Goal: Task Accomplishment & Management: Manage account settings

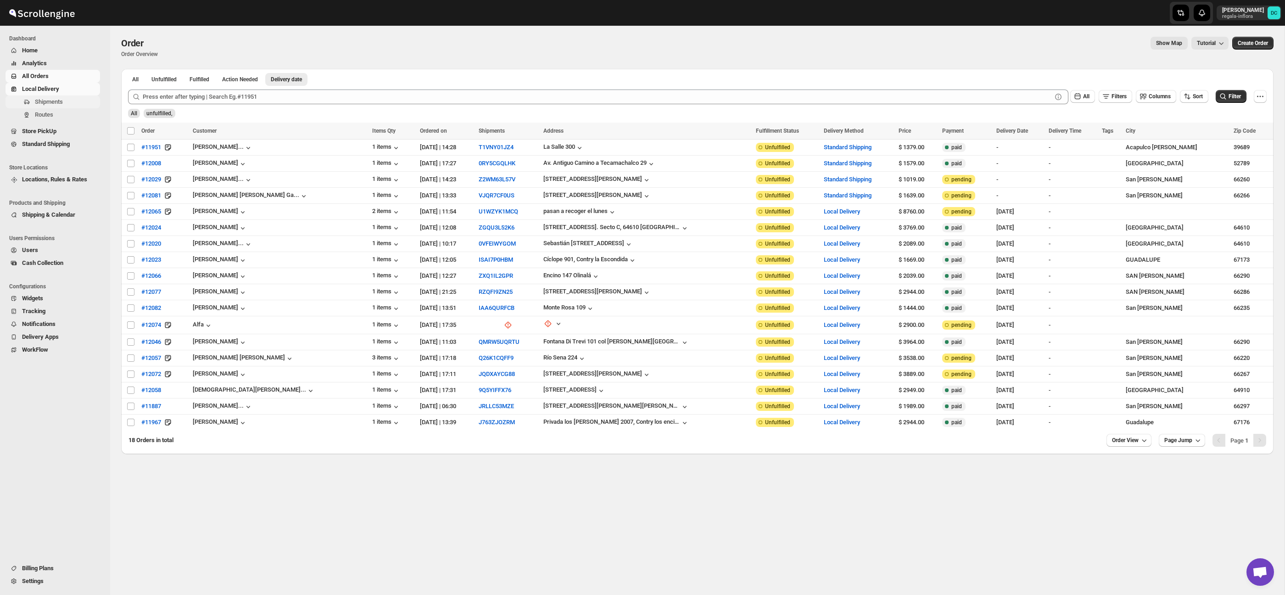
click at [69, 106] on span "Shipments" at bounding box center [66, 101] width 63 height 9
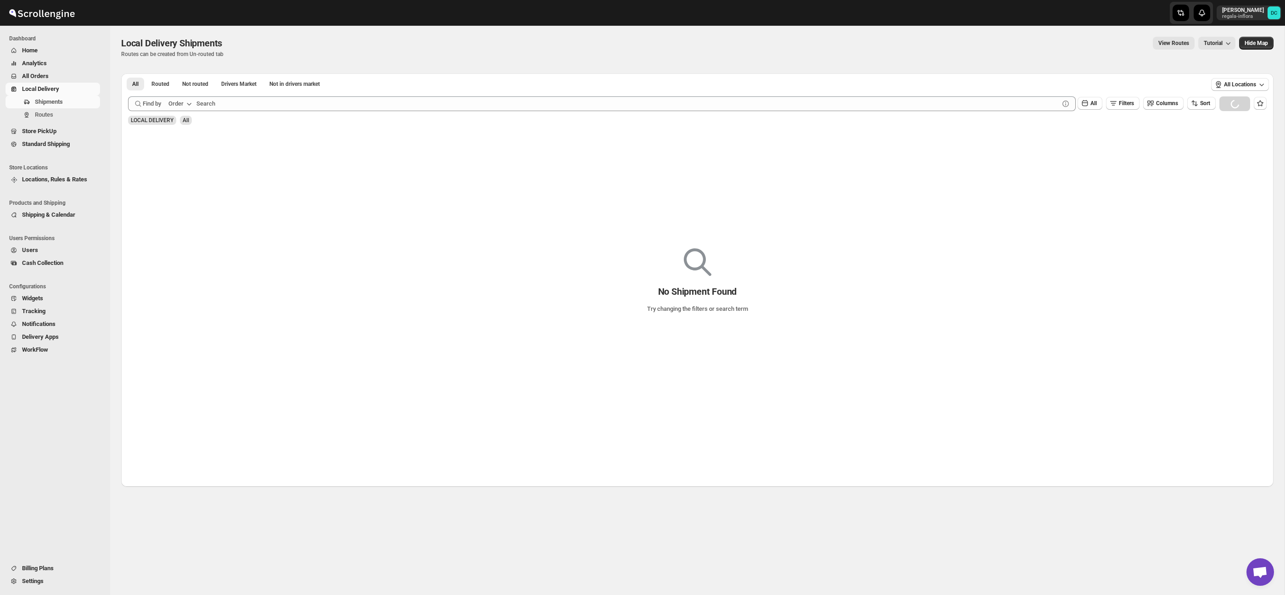
click at [49, 76] on span "All Orders" at bounding box center [35, 76] width 27 height 7
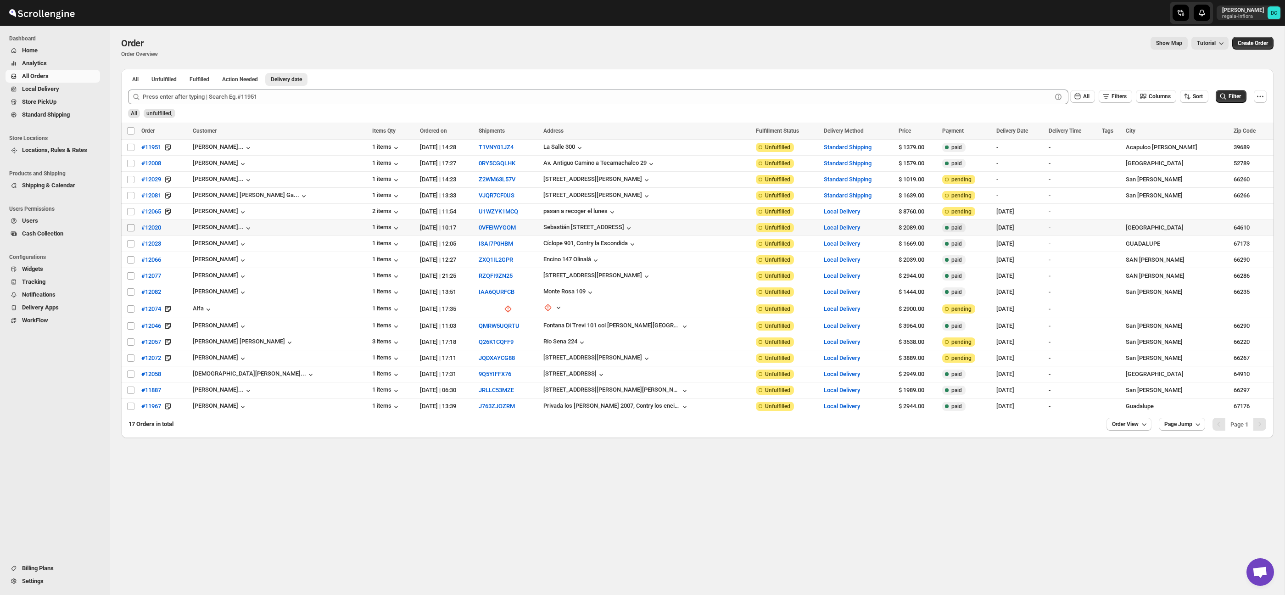
click at [133, 229] on input "Select order" at bounding box center [130, 227] width 7 height 7
checkbox input "true"
click at [132, 247] on input "Select order" at bounding box center [130, 243] width 7 height 7
checkbox input "true"
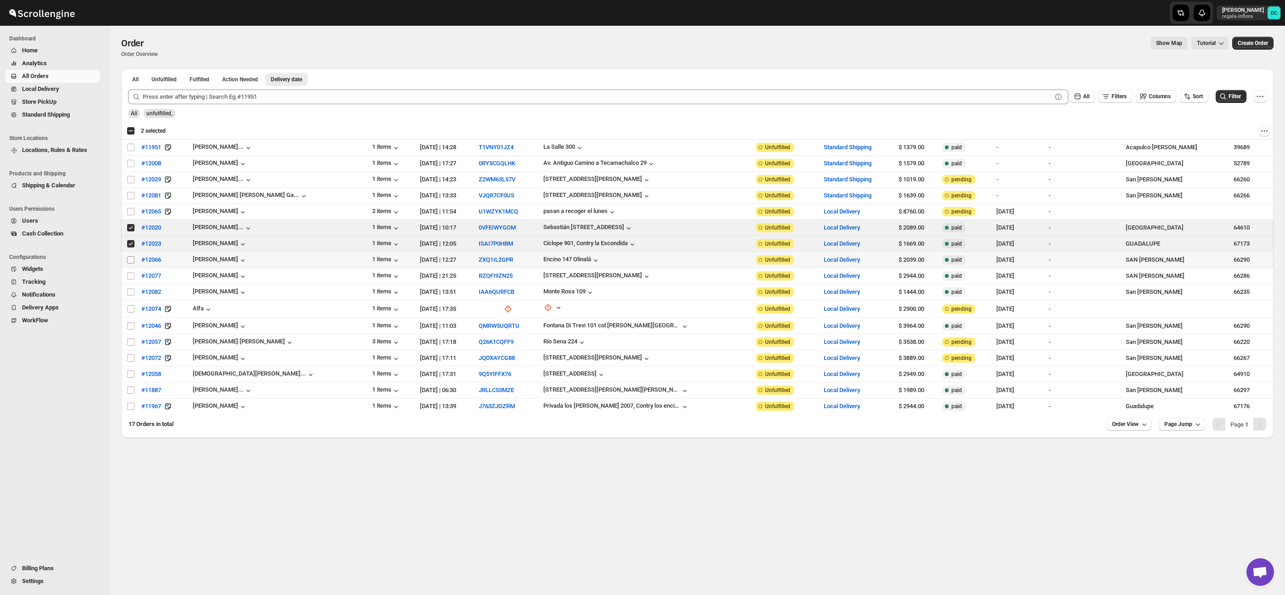
click at [131, 259] on input "Select order" at bounding box center [130, 259] width 7 height 7
checkbox input "true"
click at [130, 131] on div "Select all 17 orders 3 selected" at bounding box center [146, 131] width 39 height 8
checkbox input "true"
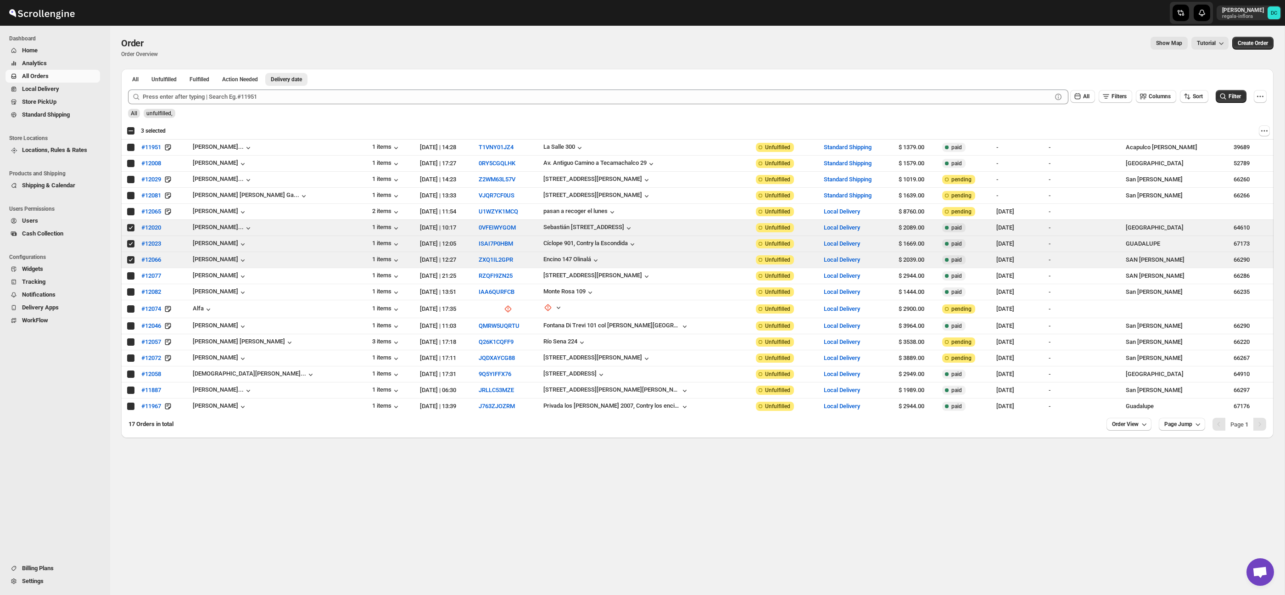
checkbox input "true"
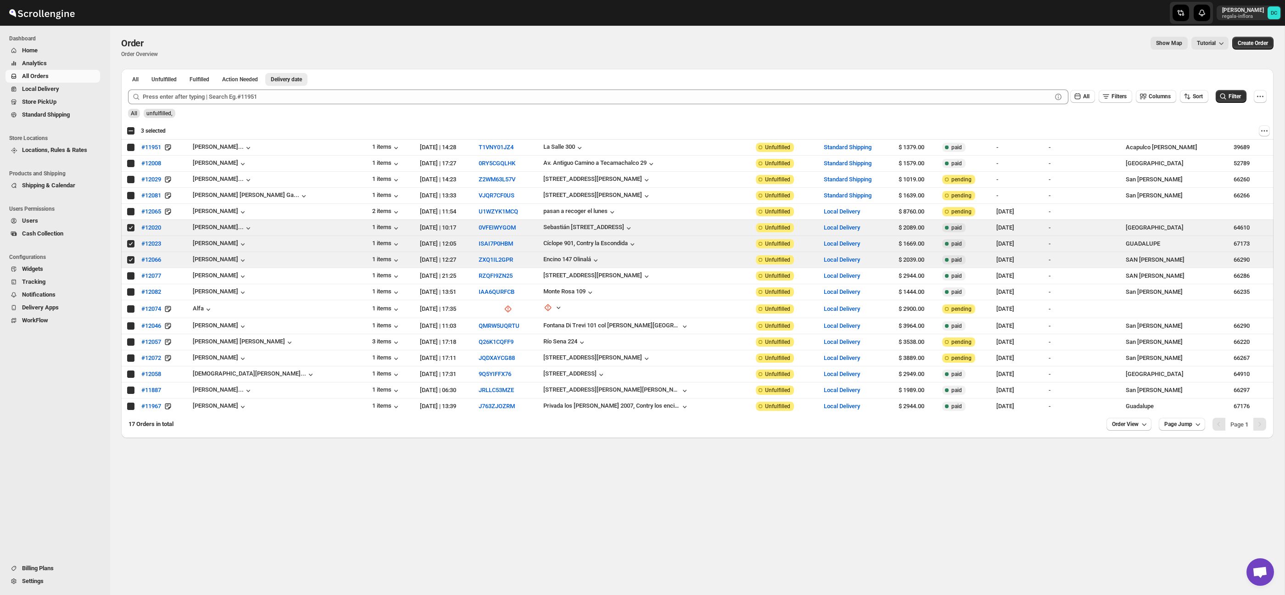
checkbox input "true"
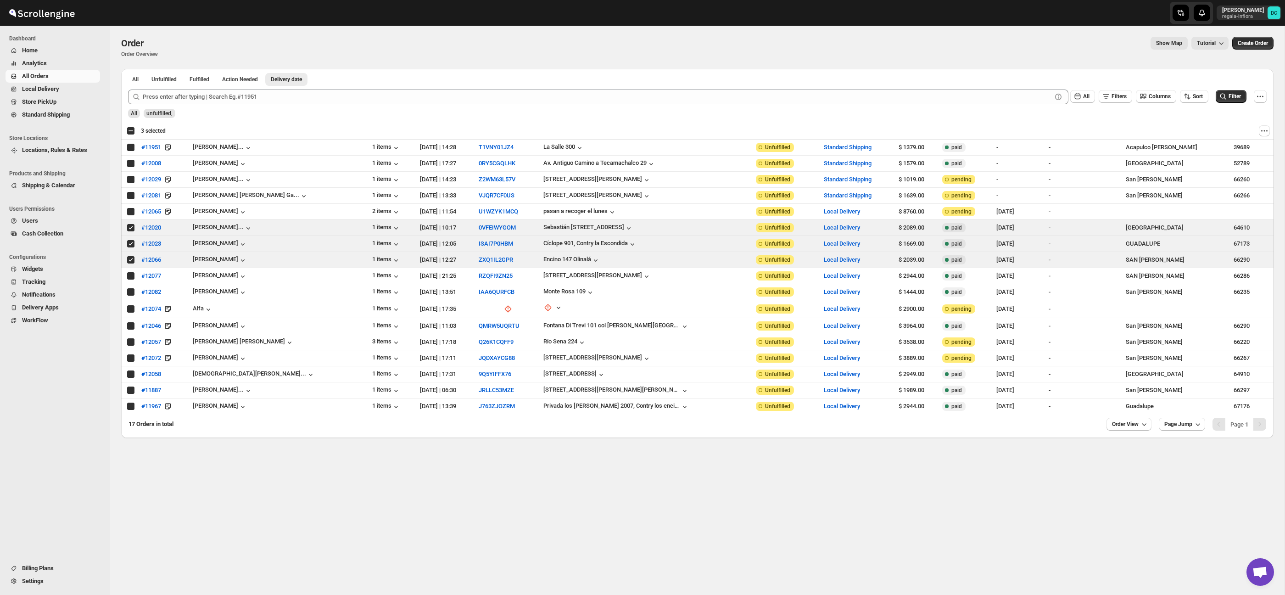
checkbox input "true"
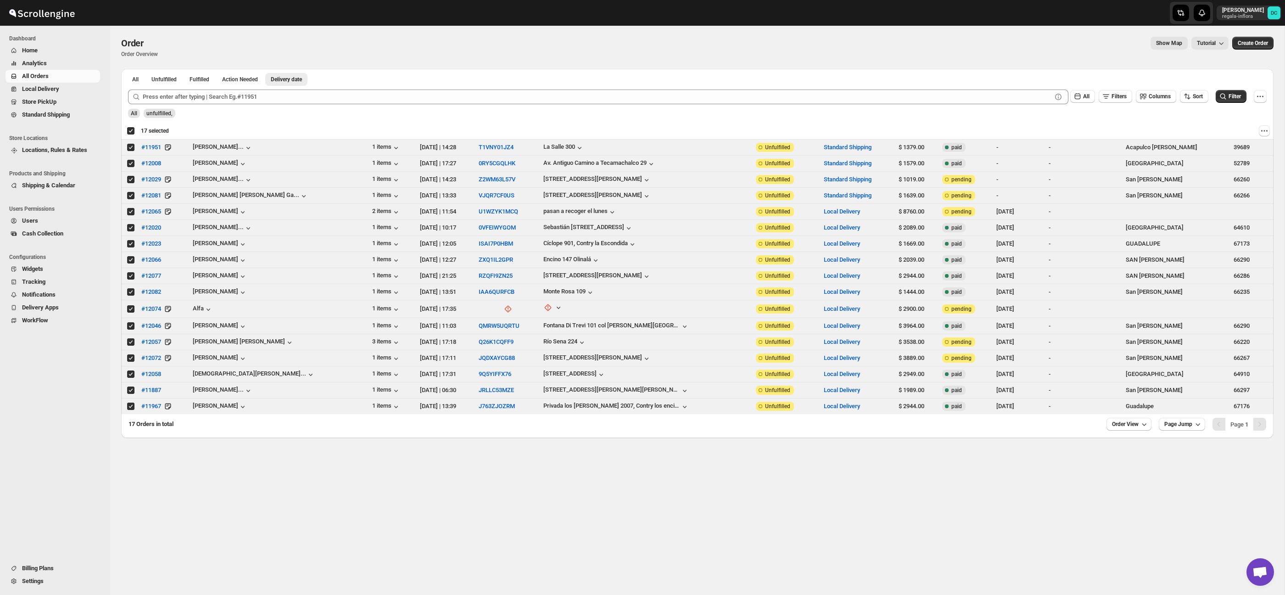
click at [130, 131] on div "Deselect all 17 orders 17 selected" at bounding box center [148, 131] width 42 height 8
checkbox input "false"
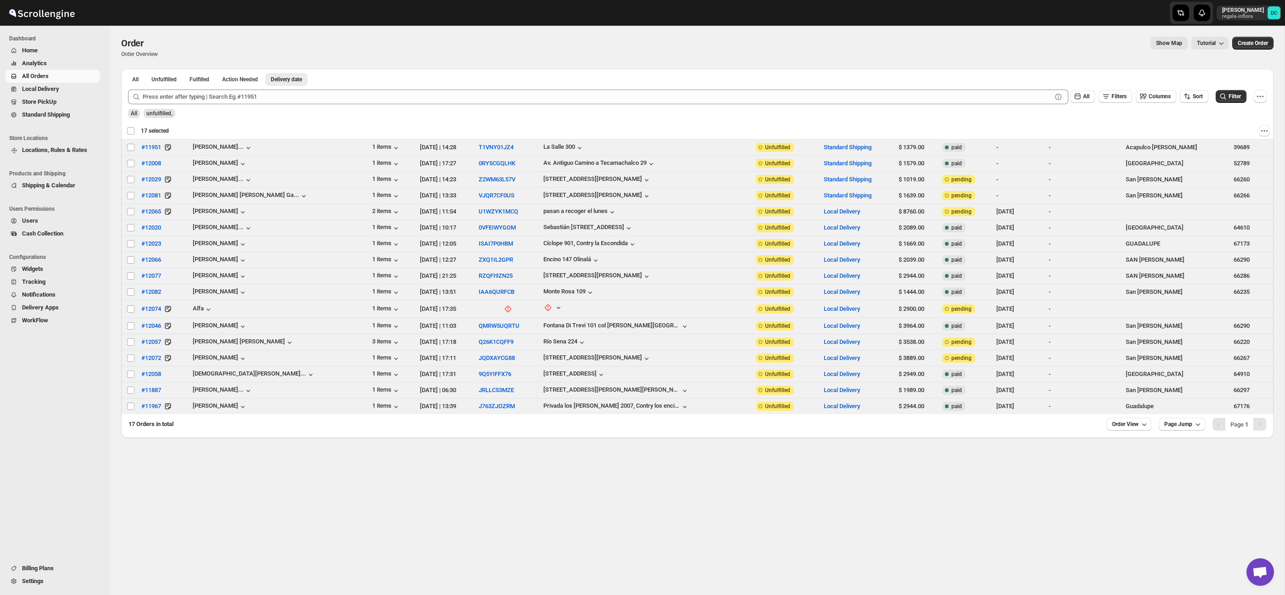
checkbox input "false"
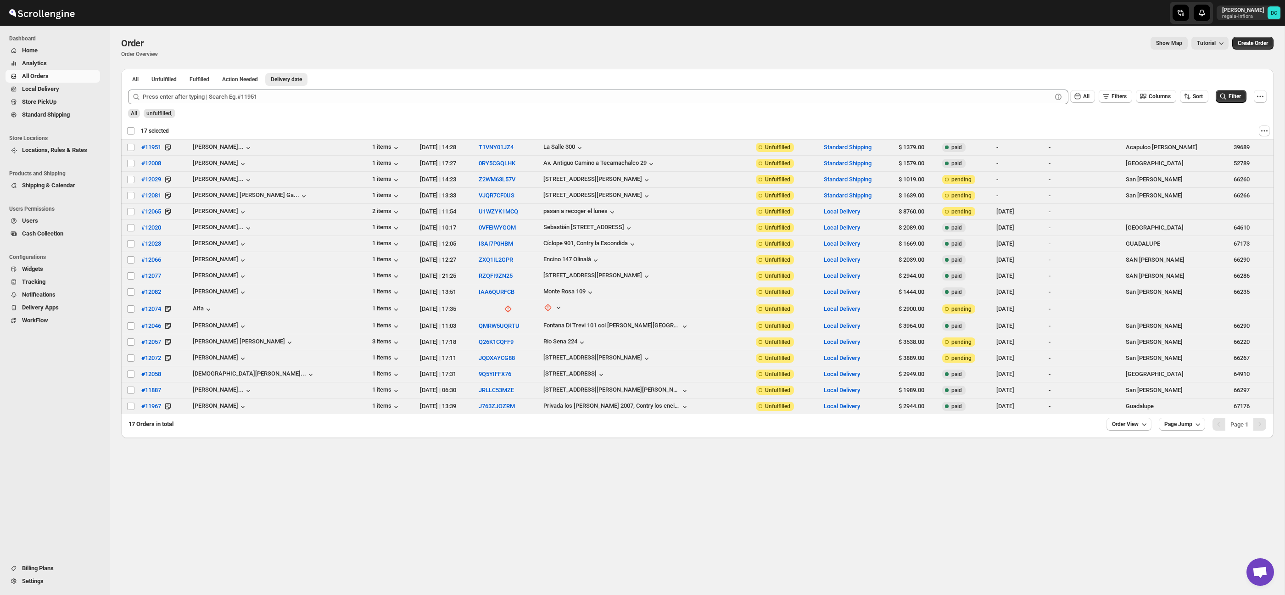
checkbox input "false"
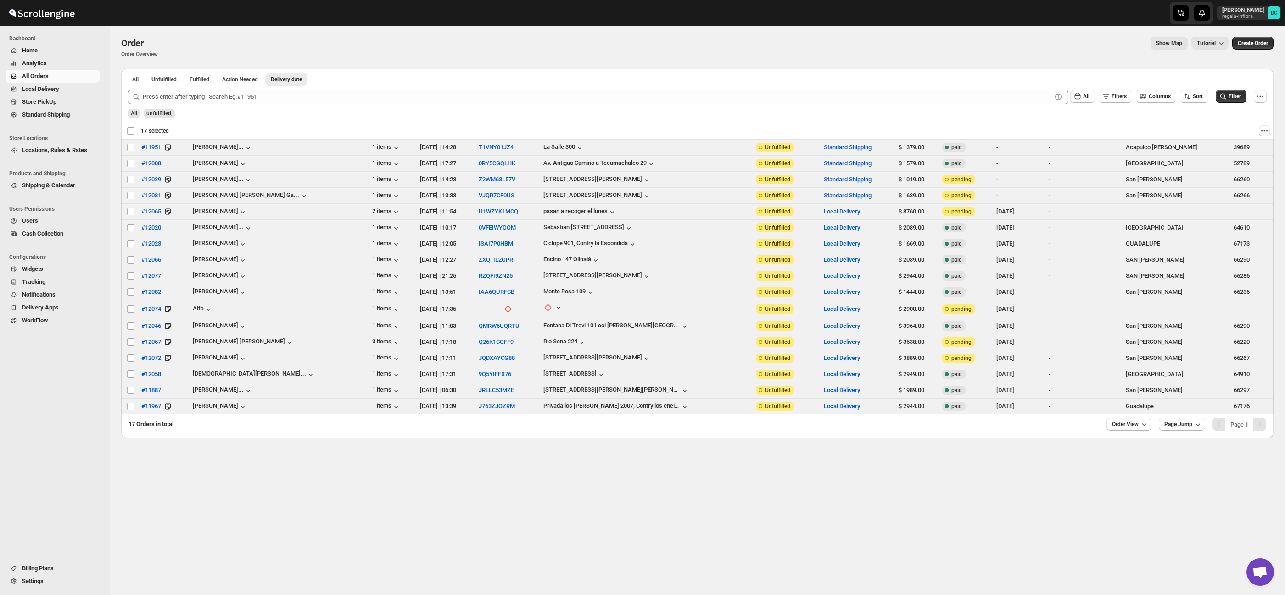
checkbox input "false"
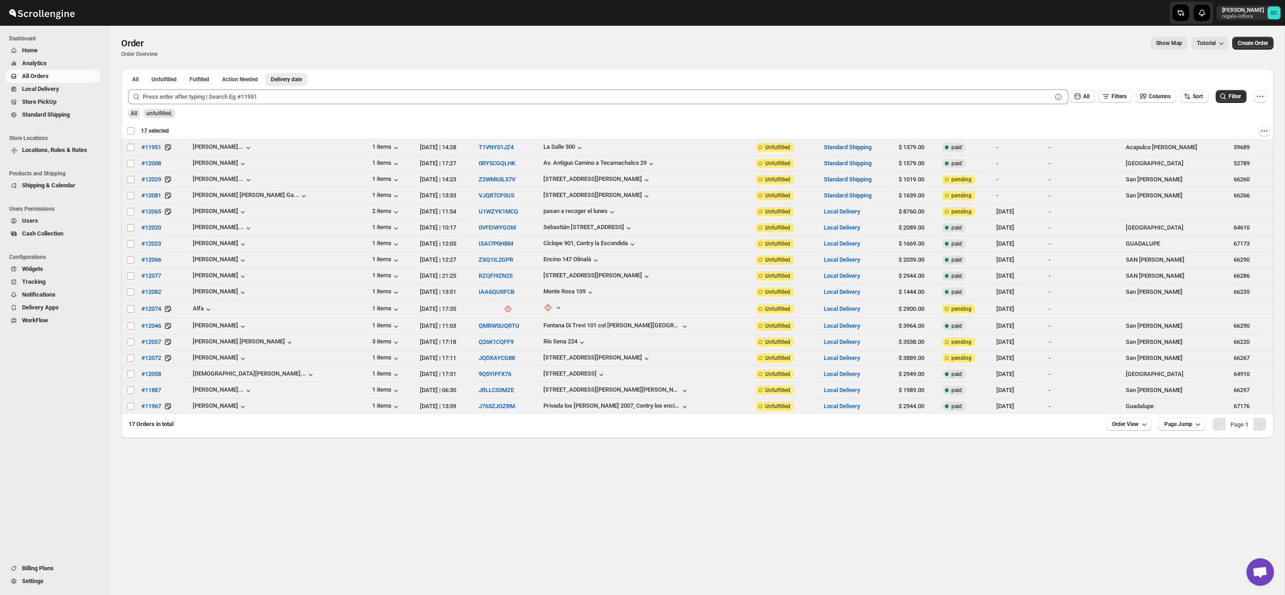
checkbox input "false"
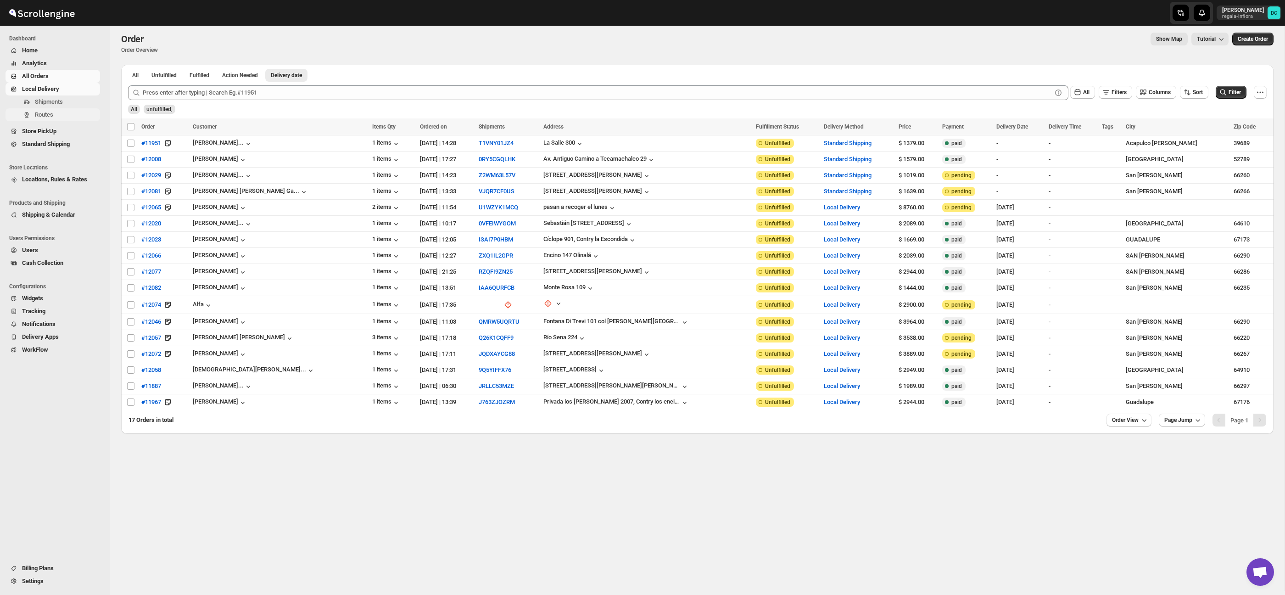
scroll to position [7, 0]
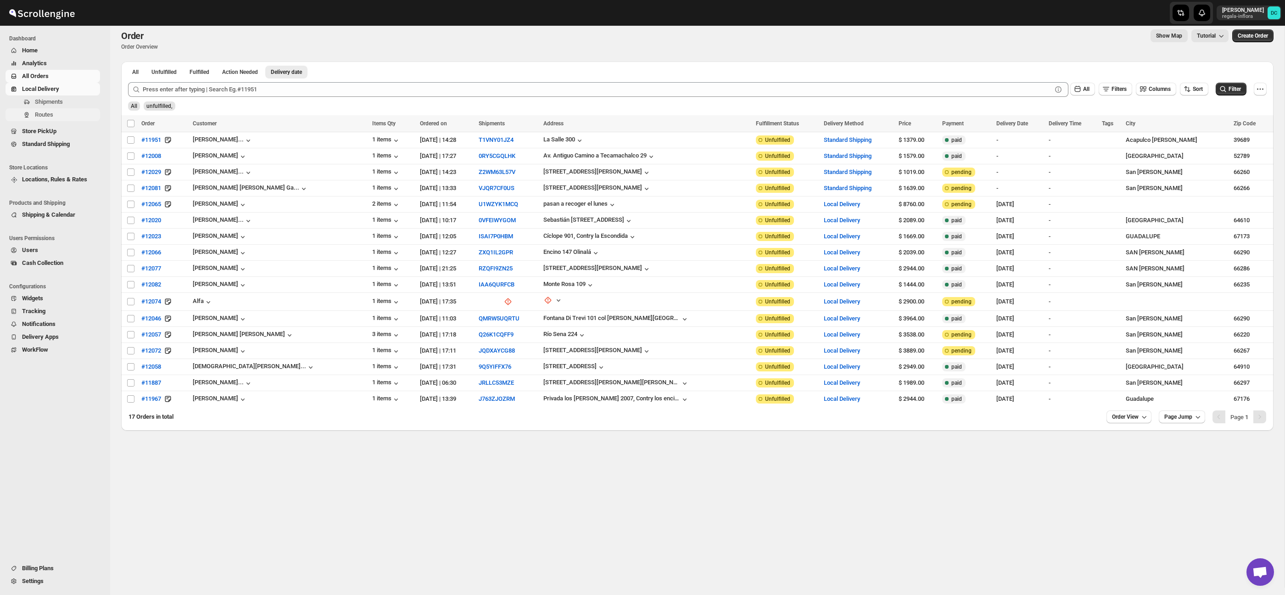
click at [66, 115] on span "Routes" at bounding box center [66, 114] width 63 height 9
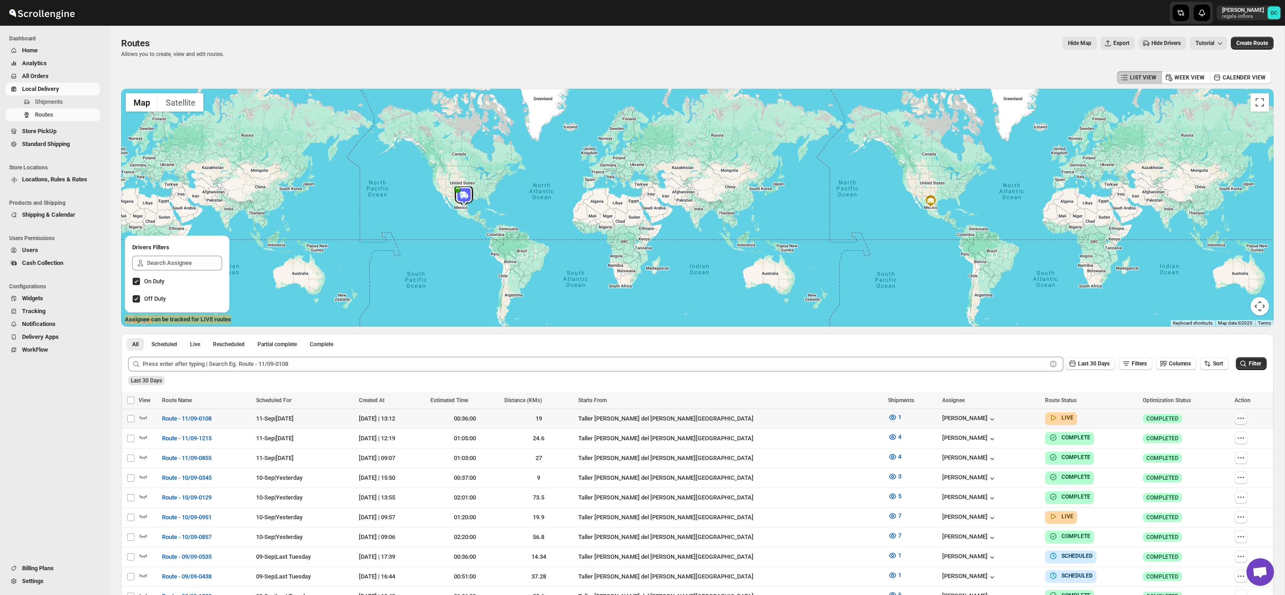
click at [1238, 422] on icon "button" at bounding box center [1240, 417] width 9 height 9
click at [1215, 480] on span "Edit" at bounding box center [1217, 484] width 42 height 9
checkbox input "false"
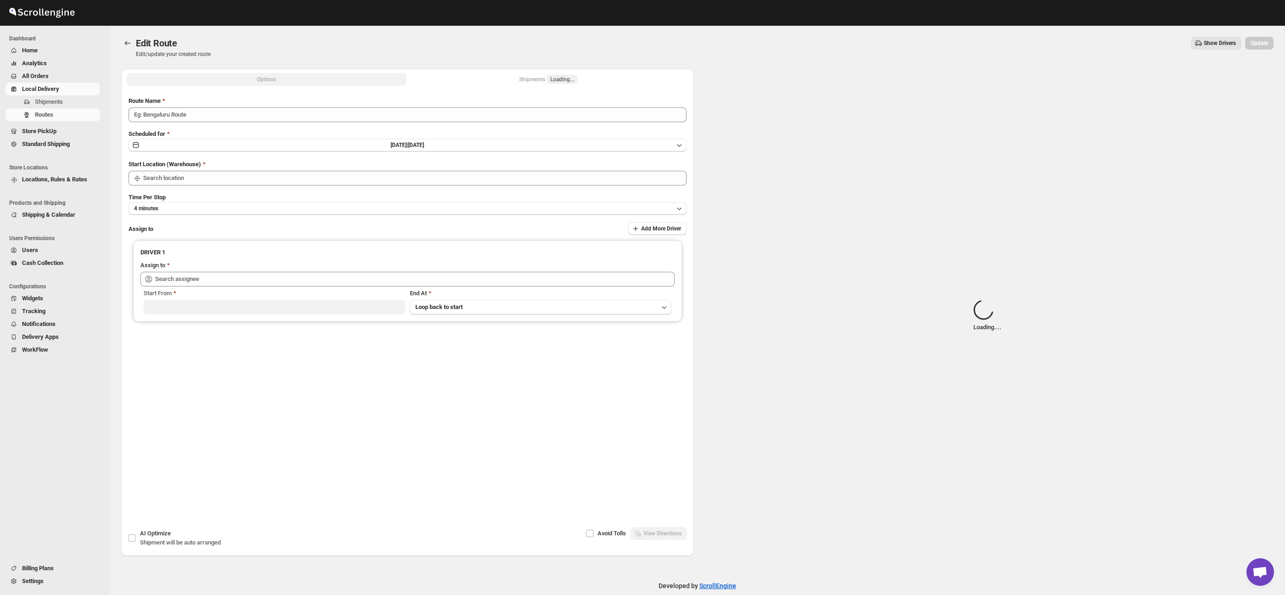
type input "Route - 11/09-0108"
type input "Taller [PERSON_NAME] del [PERSON_NAME][GEOGRAPHIC_DATA]"
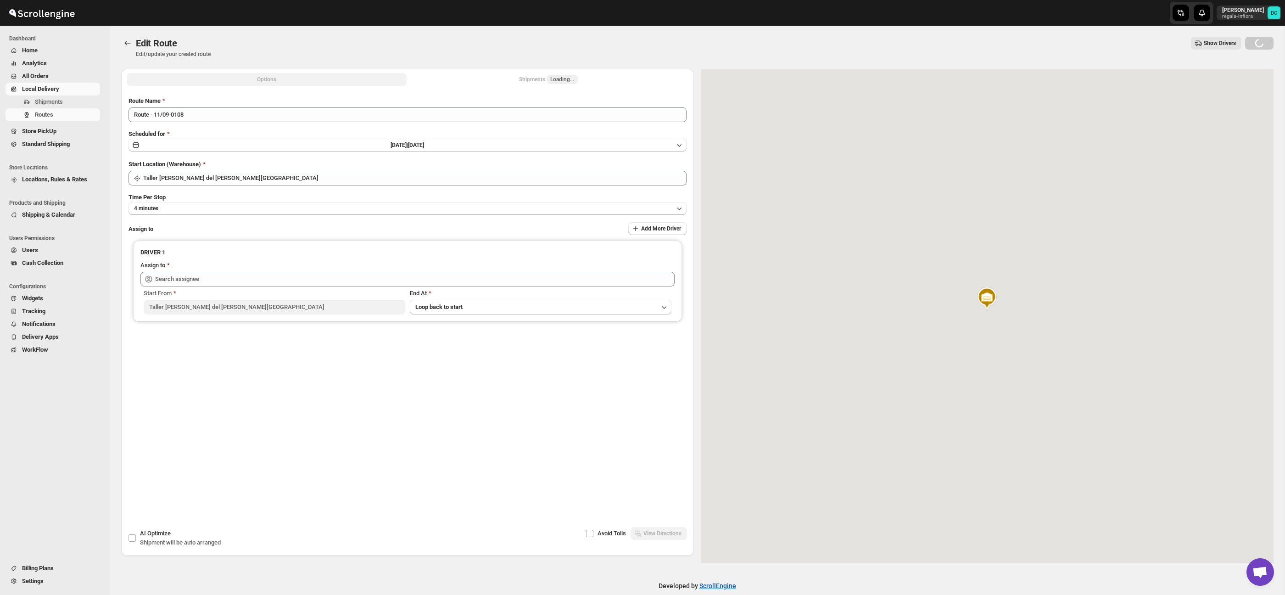
type input "[PERSON_NAME] ([EMAIL_ADDRESS][DOMAIN_NAME])"
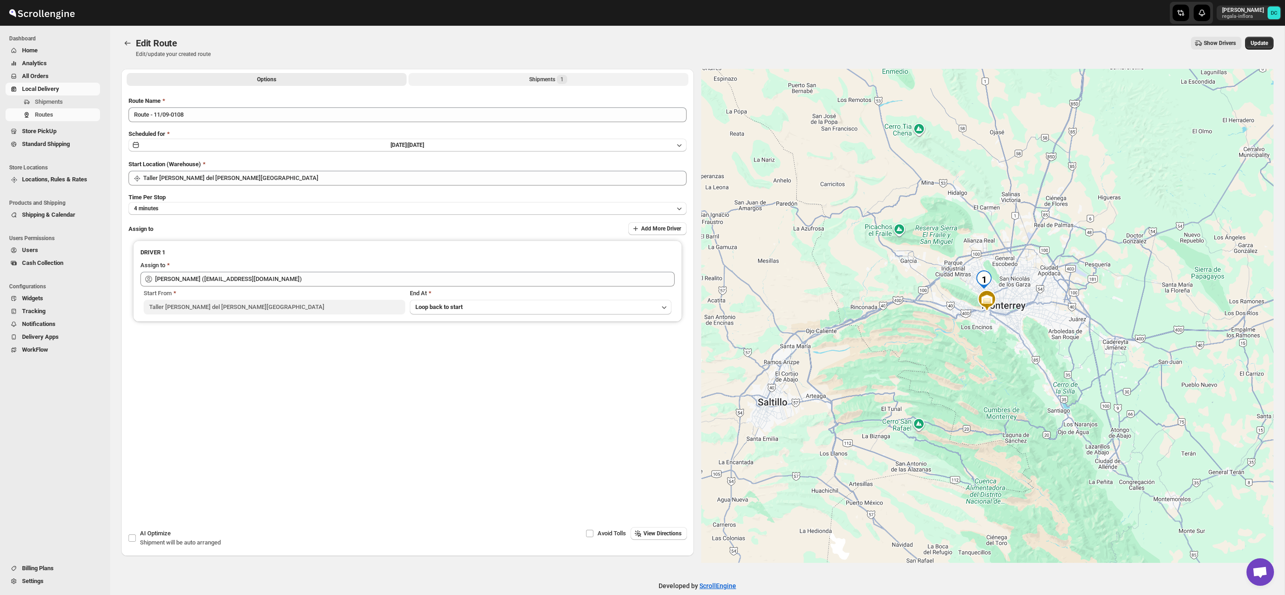
drag, startPoint x: 482, startPoint y: 67, endPoint x: 496, endPoint y: 78, distance: 17.3
click at [482, 67] on div "Edit Route. This page is ready Edit Route Edit/update your created route Show D…" at bounding box center [697, 47] width 1152 height 43
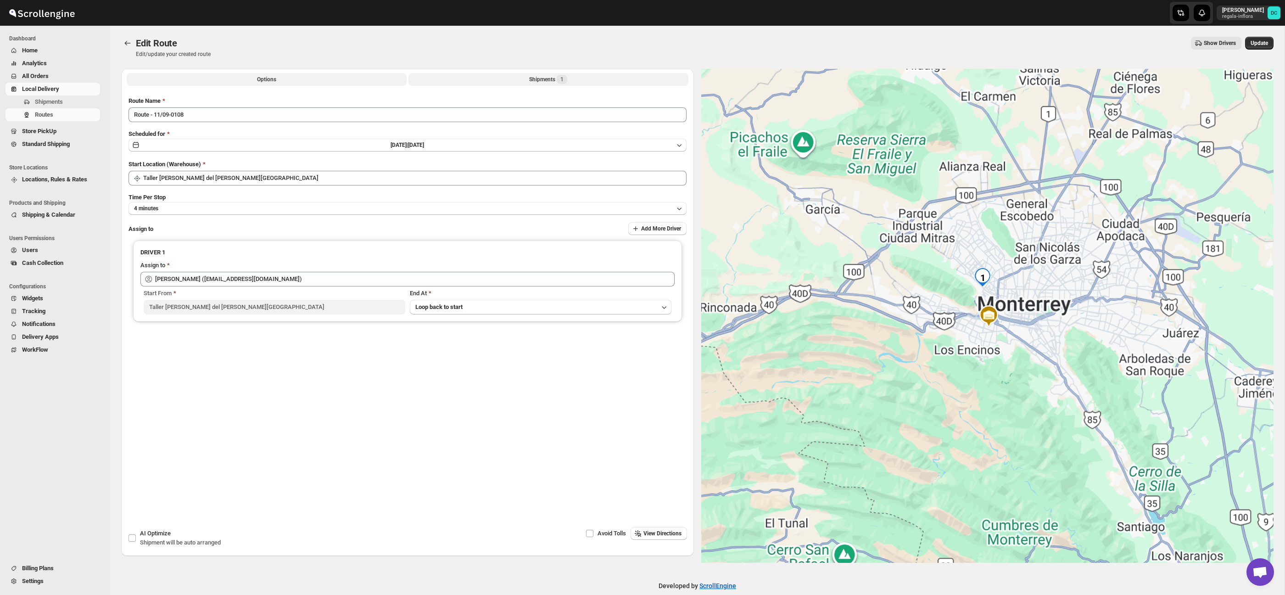
drag, startPoint x: 496, startPoint y: 78, endPoint x: 503, endPoint y: 78, distance: 6.9
click at [497, 78] on button "Shipments 1" at bounding box center [548, 79] width 280 height 13
